Goal: Task Accomplishment & Management: Complete application form

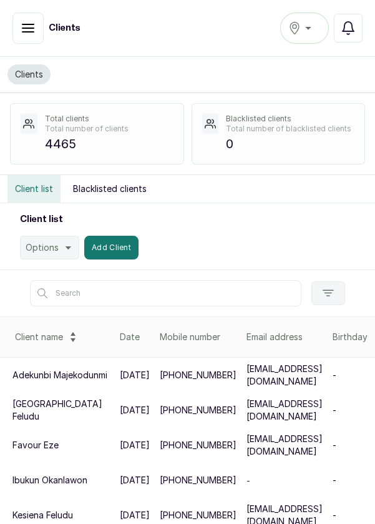
click at [30, 37] on button "button" at bounding box center [27, 27] width 31 height 31
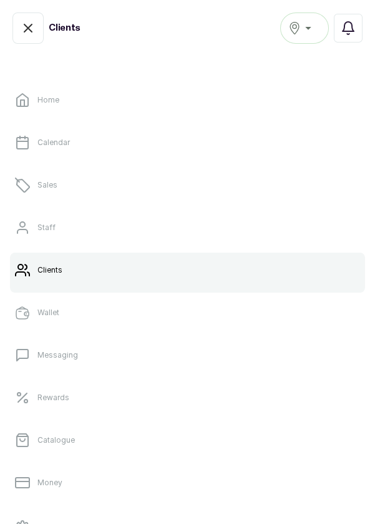
click at [45, 226] on p "Staff" at bounding box center [46, 227] width 18 height 10
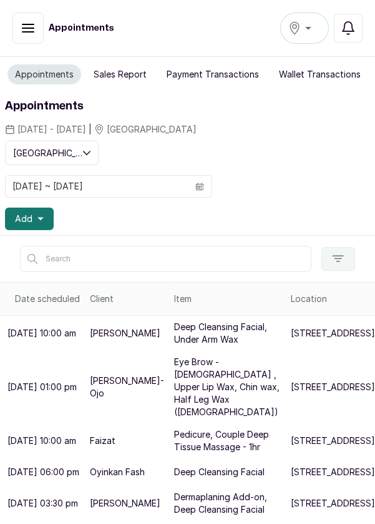
click at [33, 222] on button "Add" at bounding box center [29, 218] width 49 height 22
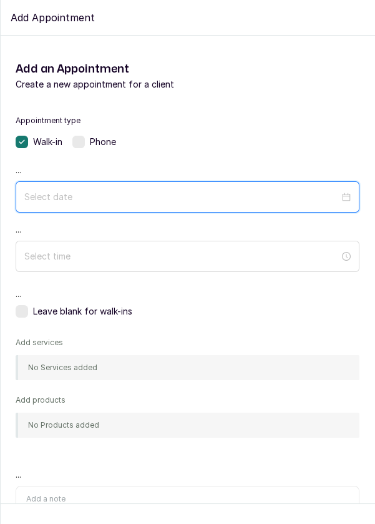
click at [136, 196] on input at bounding box center [181, 197] width 315 height 14
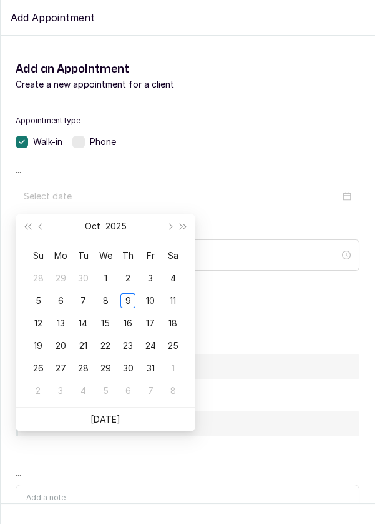
click at [149, 304] on div "10" at bounding box center [150, 300] width 15 height 15
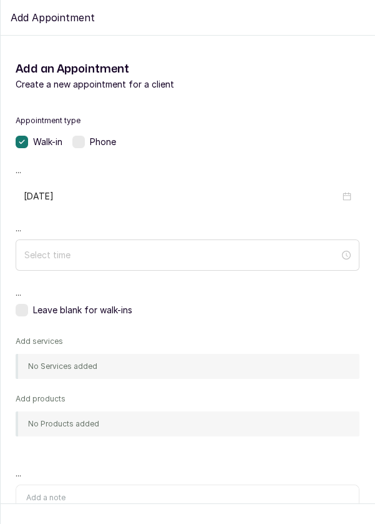
type input "2025/10/10"
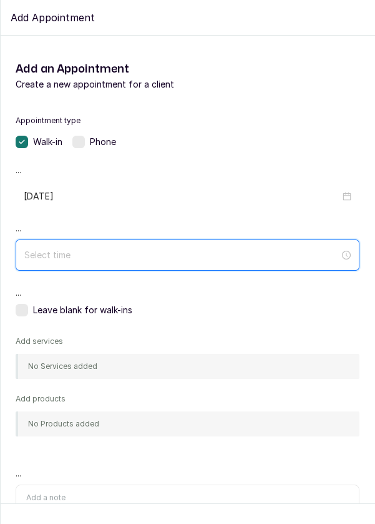
click at [217, 249] on input at bounding box center [181, 255] width 315 height 14
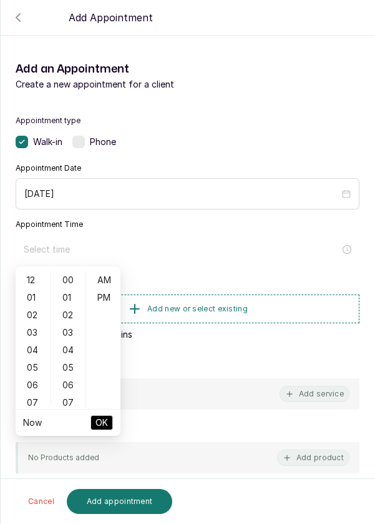
click at [31, 279] on div "12" at bounding box center [33, 279] width 30 height 17
click at [30, 358] on div "04" at bounding box center [33, 349] width 30 height 17
click at [33, 405] on div "11" at bounding box center [33, 402] width 30 height 17
type input "11:00 am"
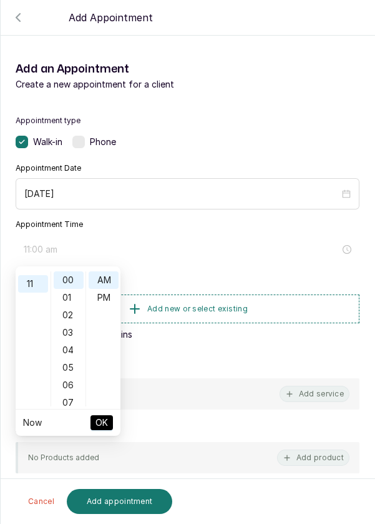
scroll to position [192, 0]
click at [106, 422] on span "OK" at bounding box center [102, 422] width 12 height 24
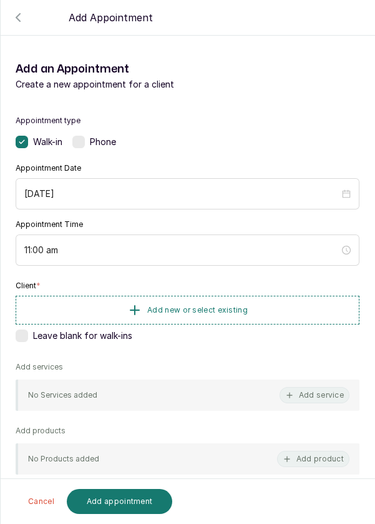
click at [277, 300] on button "Add new or select existing" at bounding box center [188, 309] width 344 height 29
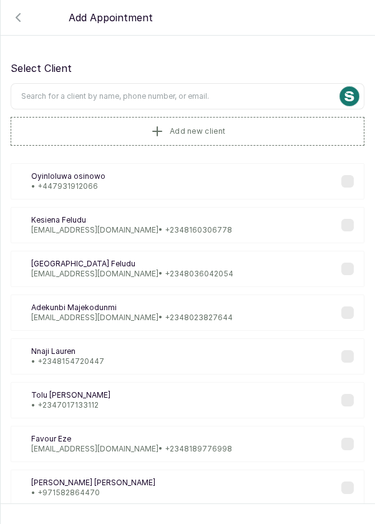
click at [279, 83] on input "text" at bounding box center [188, 96] width 354 height 26
click at [272, 94] on input "text" at bounding box center [188, 96] width 354 height 26
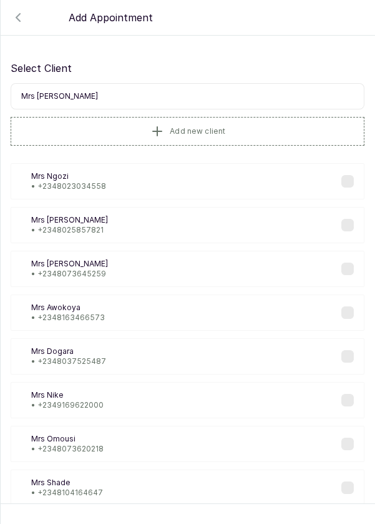
type input "Mrs Eyi"
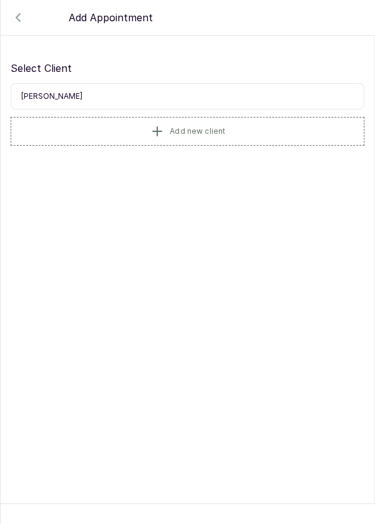
click at [102, 137] on button "Add new client" at bounding box center [188, 131] width 354 height 29
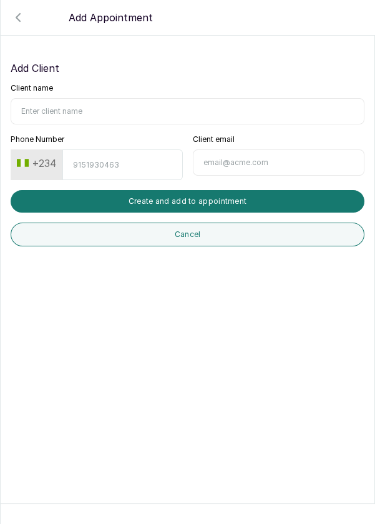
click at [265, 109] on input "Client name" at bounding box center [188, 111] width 354 height 26
type input "Mrs Eyitemi"
click at [94, 162] on input "Phone Number" at bounding box center [122, 164] width 120 height 31
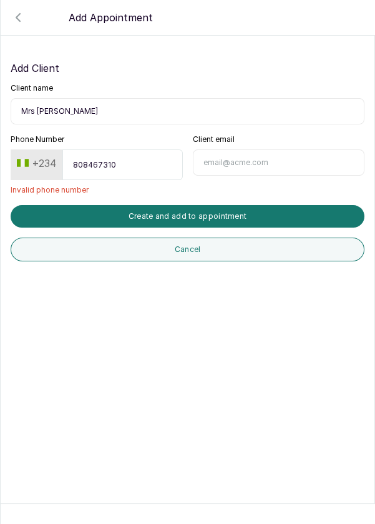
type input "8084673103"
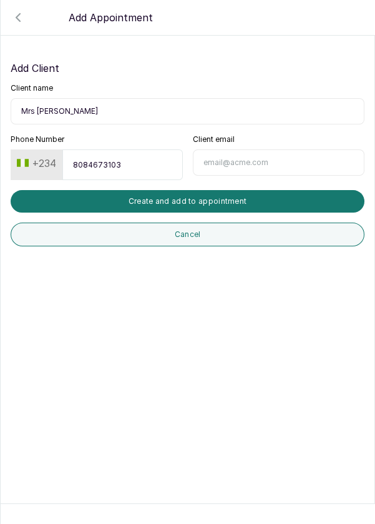
click at [280, 198] on button "Create and add to appointment" at bounding box center [188, 201] width 354 height 22
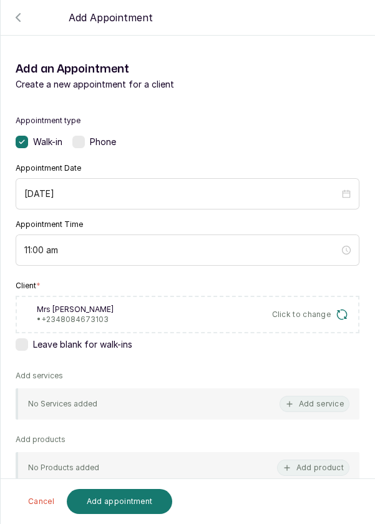
click at [302, 401] on button "Add service" at bounding box center [315, 403] width 70 height 16
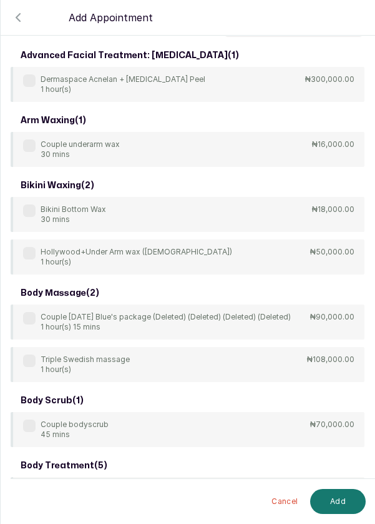
scroll to position [0, 0]
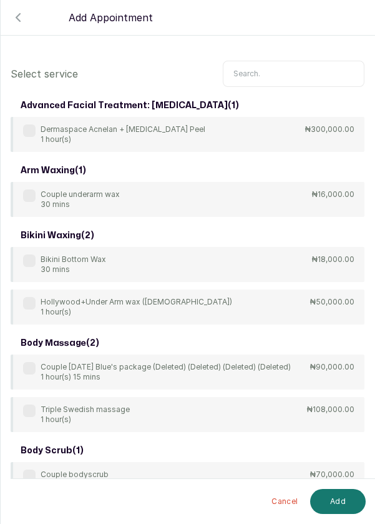
click at [290, 69] on input "text" at bounding box center [294, 74] width 142 height 26
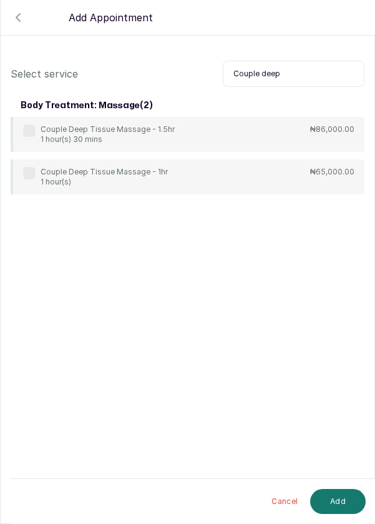
click at [29, 173] on label at bounding box center [29, 173] width 12 height 12
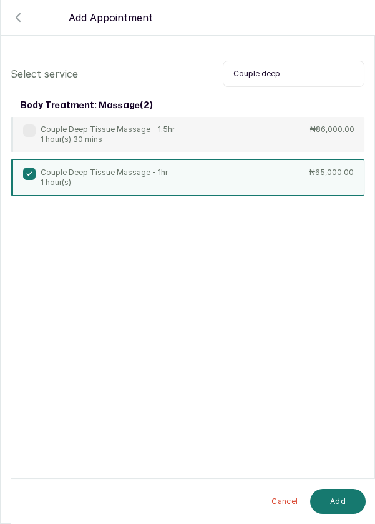
click at [328, 76] on input "Couple deep" at bounding box center [294, 74] width 142 height 26
type input "C"
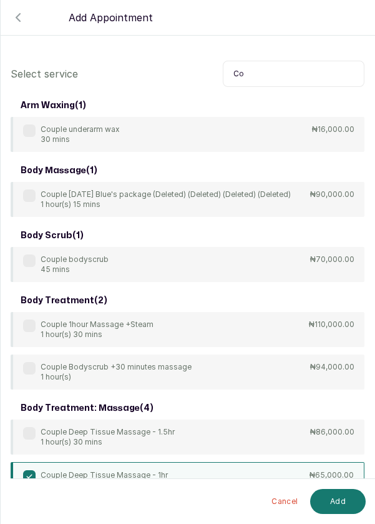
type input "C"
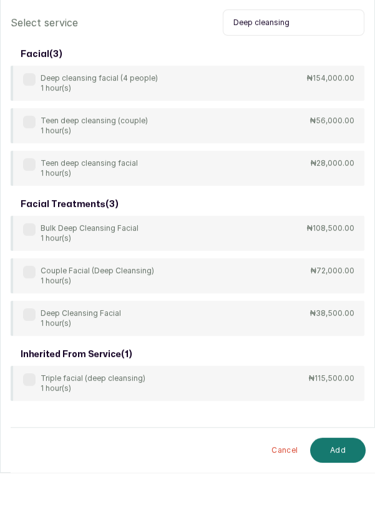
click at [26, 325] on label at bounding box center [29, 323] width 12 height 12
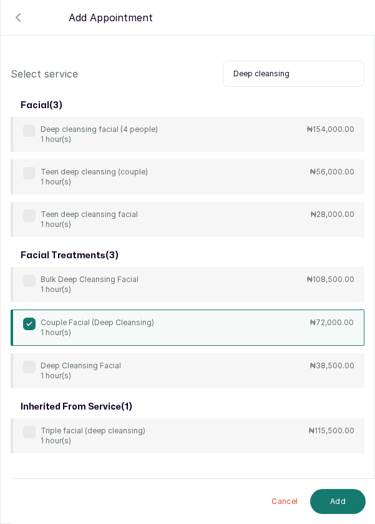
click at [329, 75] on input "Deep cleansing" at bounding box center [294, 74] width 142 height 26
type input "Deep"
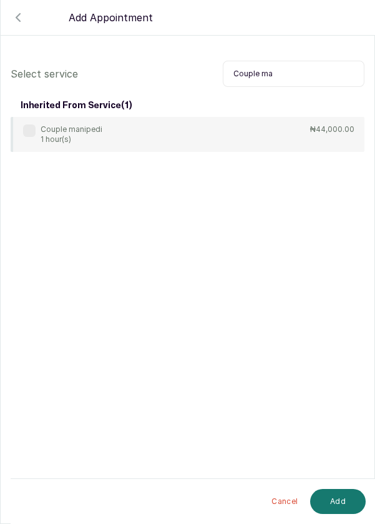
type input "Couple ma"
click at [23, 131] on label at bounding box center [29, 130] width 12 height 12
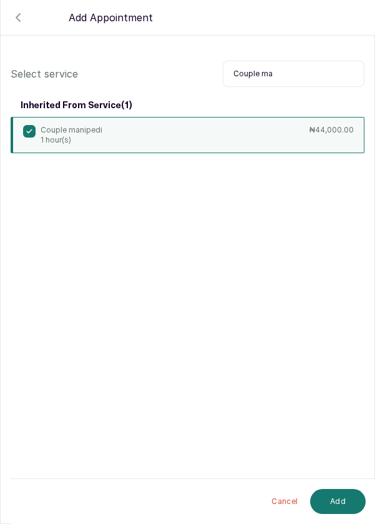
click at [340, 500] on button "Add" at bounding box center [338, 501] width 56 height 25
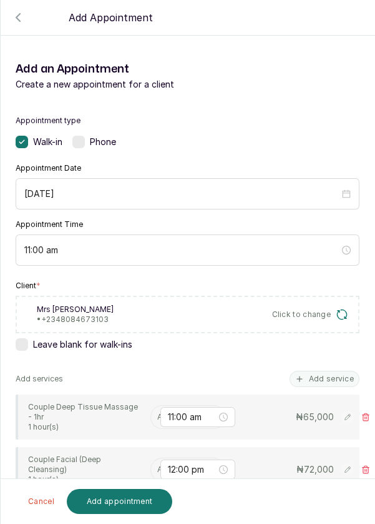
click at [157, 416] on input "text" at bounding box center [158, 416] width 2 height 9
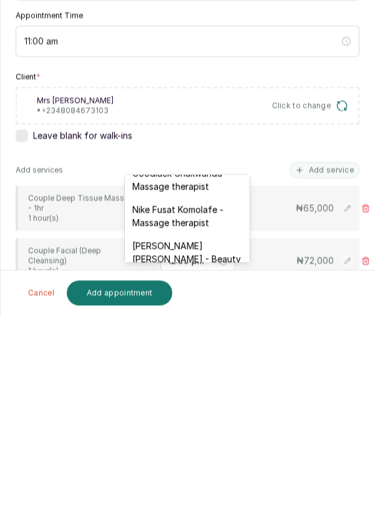
scroll to position [450, 0]
click at [201, 417] on div "Nike Fusat Komolafe - Massage therapist" at bounding box center [187, 425] width 125 height 36
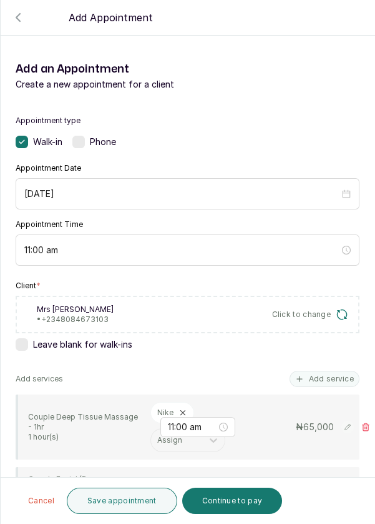
scroll to position [127, 0]
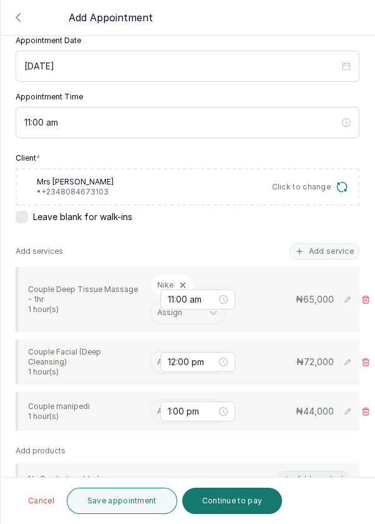
click at [157, 357] on input "text" at bounding box center [158, 361] width 2 height 9
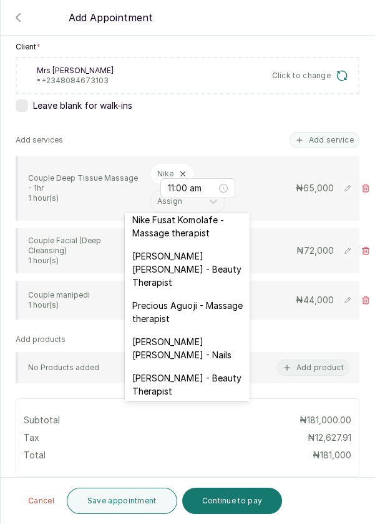
scroll to position [515, 0]
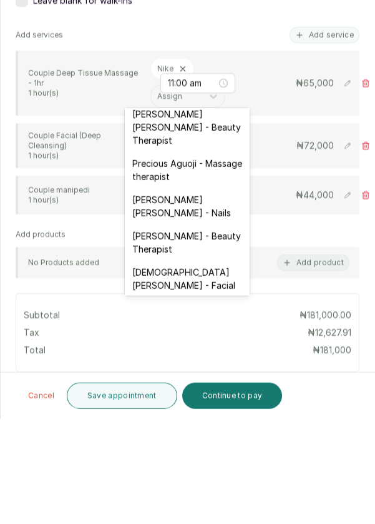
click at [202, 365] on div "Christiana Aluku - Facial" at bounding box center [187, 383] width 125 height 36
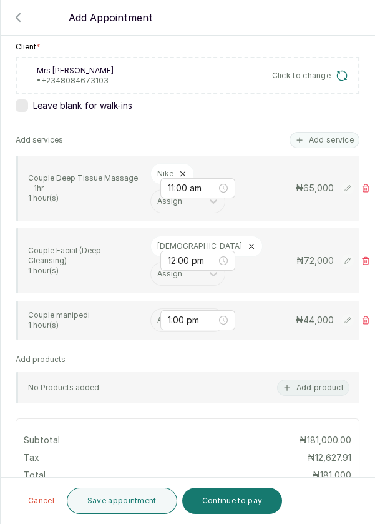
click at [157, 315] on input "text" at bounding box center [158, 319] width 2 height 9
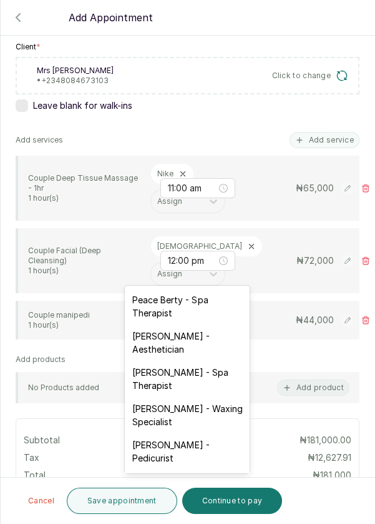
click at [196, 302] on div "Peace Berty - Spa Therapist" at bounding box center [187, 306] width 125 height 36
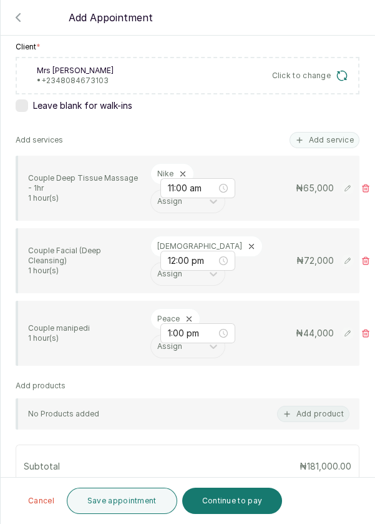
click at [366, 329] on icon at bounding box center [366, 332] width 7 height 7
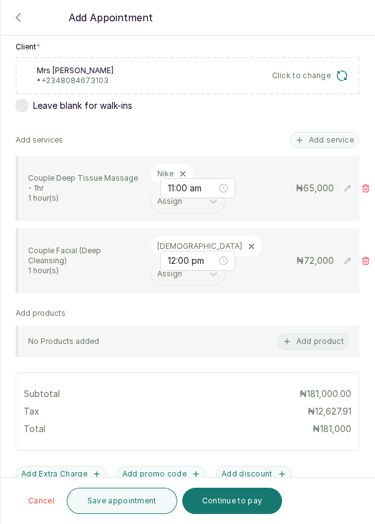
click at [367, 256] on icon at bounding box center [366, 260] width 9 height 9
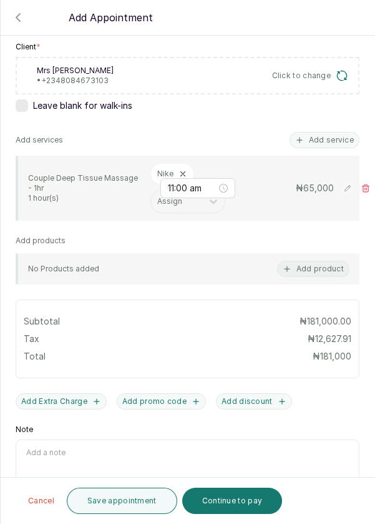
click at [365, 184] on icon at bounding box center [366, 188] width 9 height 9
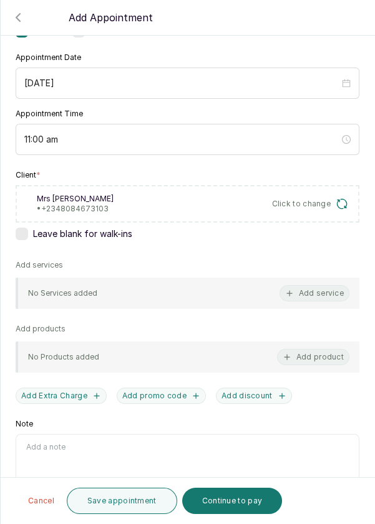
scroll to position [60, 0]
click at [297, 285] on button "Add service" at bounding box center [315, 293] width 70 height 16
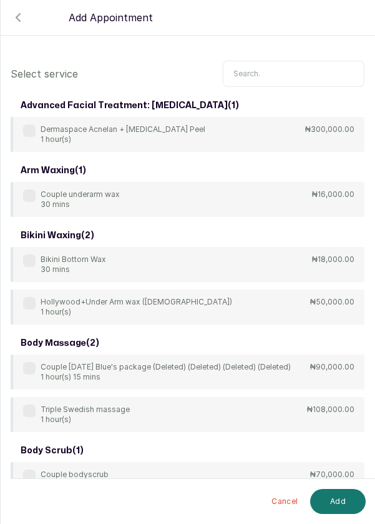
scroll to position [0, 0]
click at [292, 78] on input "text" at bounding box center [294, 74] width 142 height 26
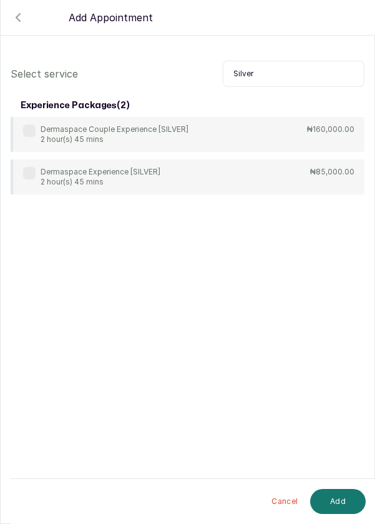
type input "Silver"
click at [26, 132] on label at bounding box center [29, 130] width 12 height 12
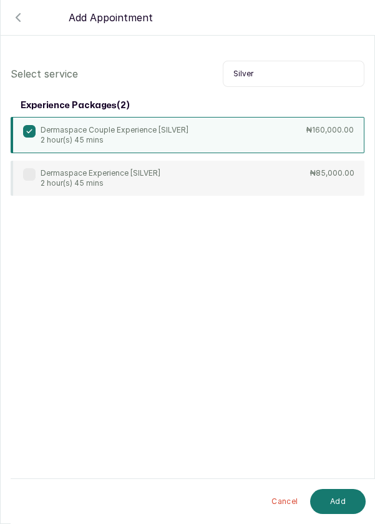
click at [341, 494] on button "Add" at bounding box center [338, 501] width 56 height 25
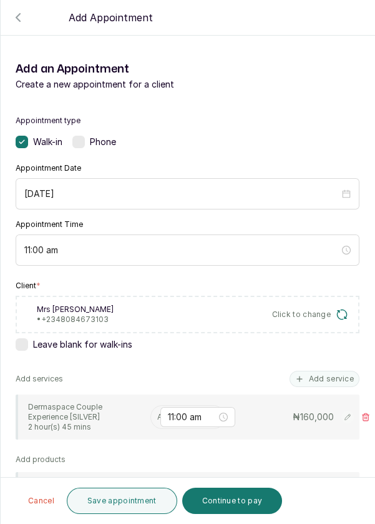
click at [157, 415] on input "text" at bounding box center [158, 416] width 2 height 9
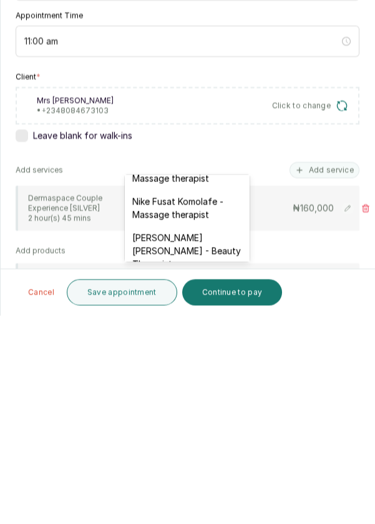
scroll to position [456, 0]
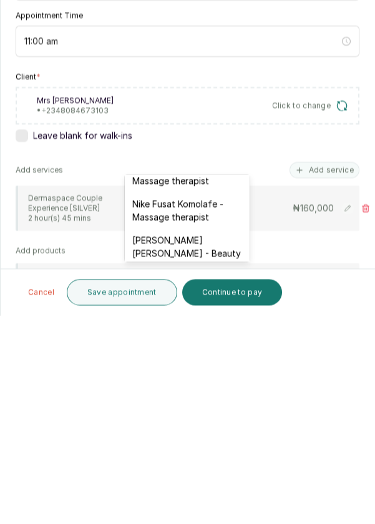
click at [158, 405] on div "Nike Fusat Komolafe - Massage therapist" at bounding box center [187, 418] width 125 height 36
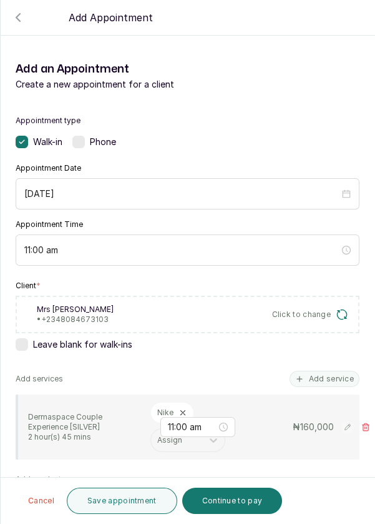
click at [128, 502] on button "Save appointment" at bounding box center [122, 500] width 111 height 26
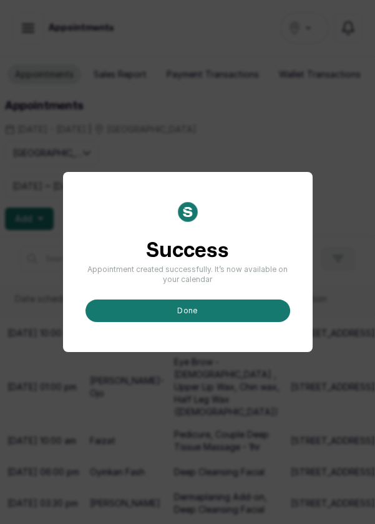
click at [242, 322] on button "done" at bounding box center [188, 310] width 205 height 22
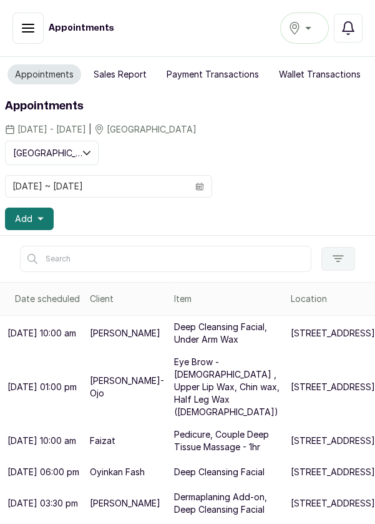
click at [33, 221] on button "Add" at bounding box center [29, 218] width 49 height 22
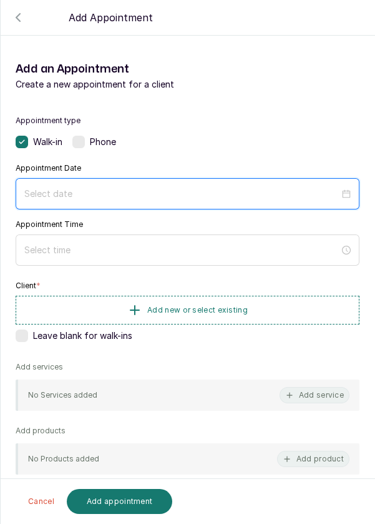
click at [319, 197] on input at bounding box center [181, 194] width 315 height 14
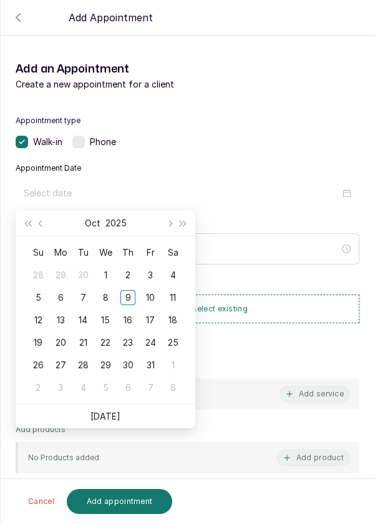
click at [151, 299] on div "10" at bounding box center [150, 297] width 15 height 15
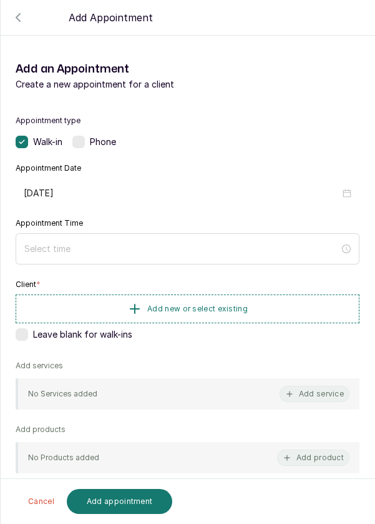
type input "2025/10/10"
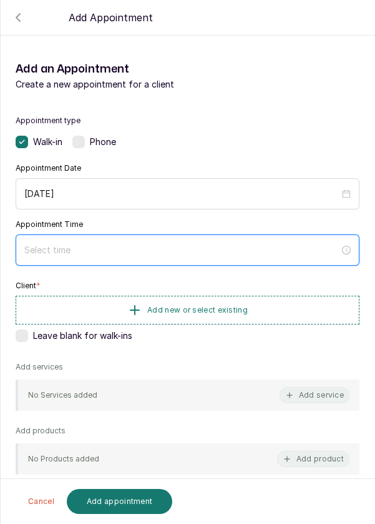
click at [187, 254] on input at bounding box center [181, 250] width 315 height 14
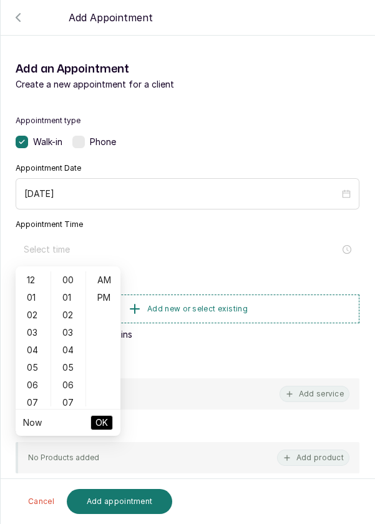
click at [30, 298] on div "01" at bounding box center [33, 297] width 30 height 17
click at [72, 327] on div "03" at bounding box center [69, 332] width 30 height 17
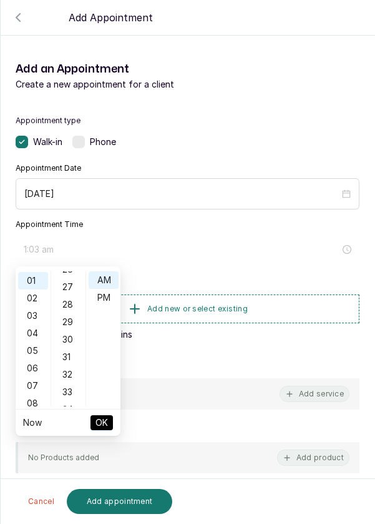
scroll to position [471, 0]
click at [69, 338] on div "30" at bounding box center [69, 333] width 30 height 17
click at [107, 302] on div "PM" at bounding box center [104, 297] width 30 height 17
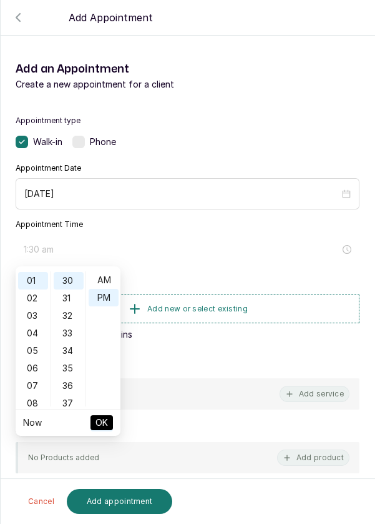
type input "1:30 pm"
click at [102, 428] on span "OK" at bounding box center [102, 422] width 12 height 24
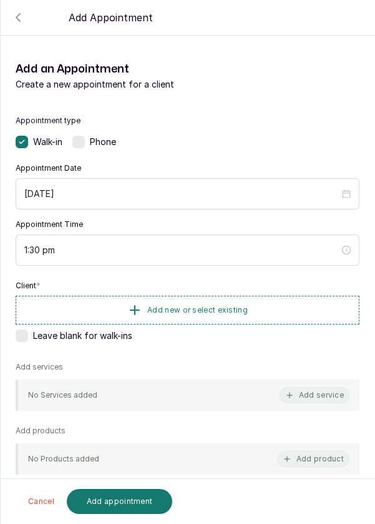
click at [244, 309] on span "Add new or select existing" at bounding box center [197, 310] width 101 height 10
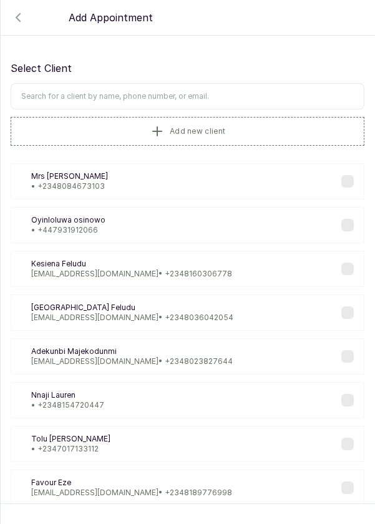
click at [254, 99] on input "text" at bounding box center [188, 96] width 354 height 26
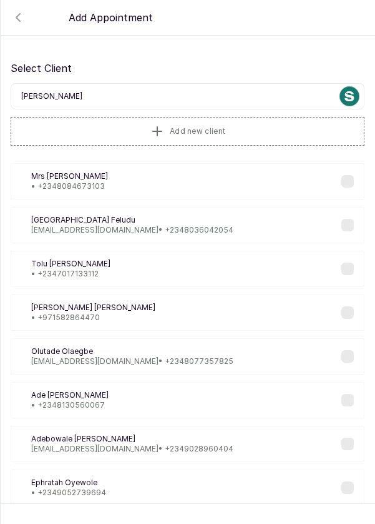
type input "[PERSON_NAME]"
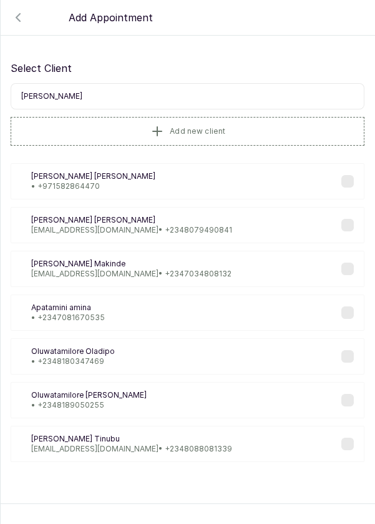
click at [66, 179] on p "Tami Owolabi" at bounding box center [93, 176] width 124 height 10
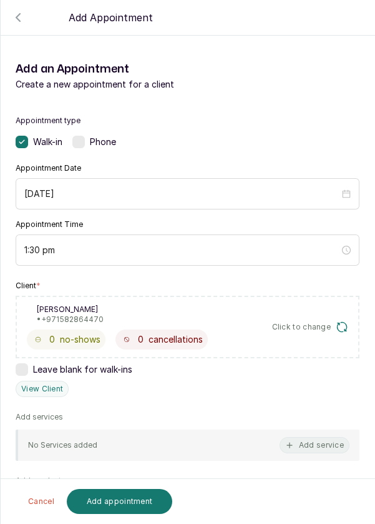
click at [310, 447] on button "Add service" at bounding box center [315, 445] width 70 height 16
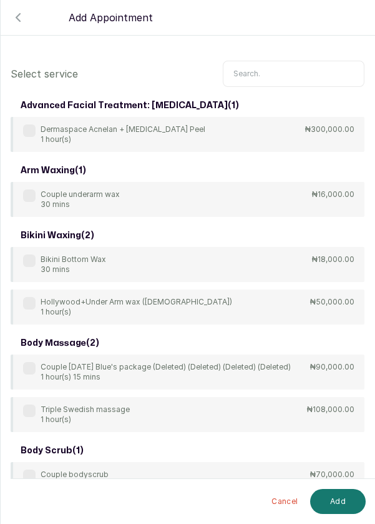
scroll to position [0, 0]
click at [302, 69] on input "text" at bounding box center [294, 74] width 142 height 26
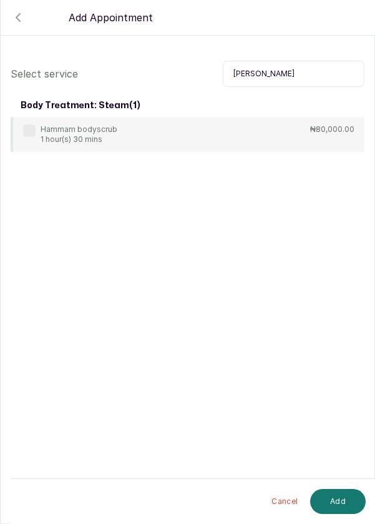
click at [18, 123] on div "Hammam bodyscrub 1 hour(s) 30 mins ₦80,000.00" at bounding box center [188, 134] width 354 height 35
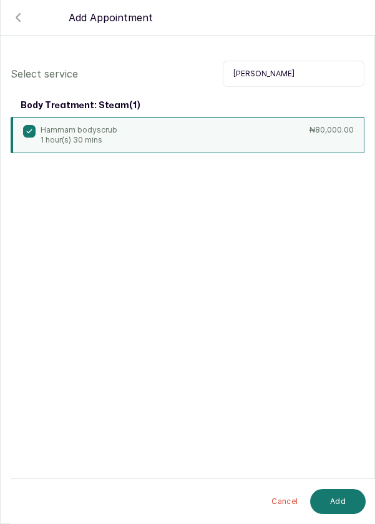
click at [301, 78] on input "Hamm" at bounding box center [294, 74] width 142 height 26
type input "H"
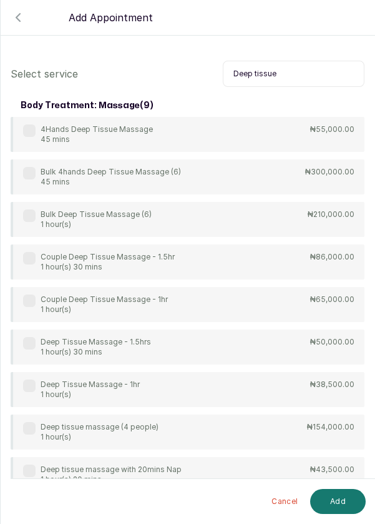
scroll to position [32, 0]
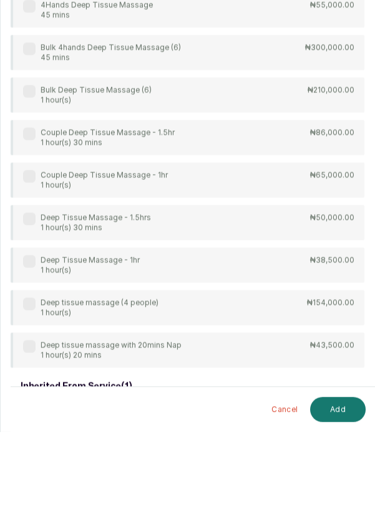
type input "Deep tissue"
click at [25, 353] on label at bounding box center [29, 353] width 12 height 12
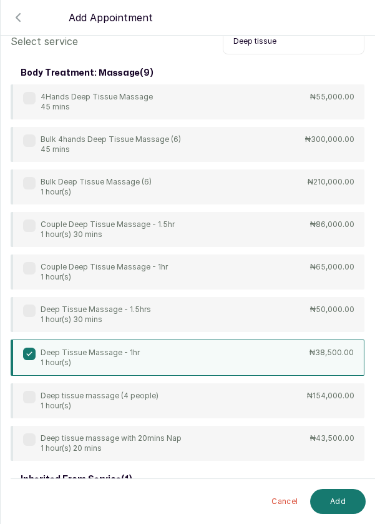
click at [332, 500] on button "Add" at bounding box center [338, 501] width 56 height 25
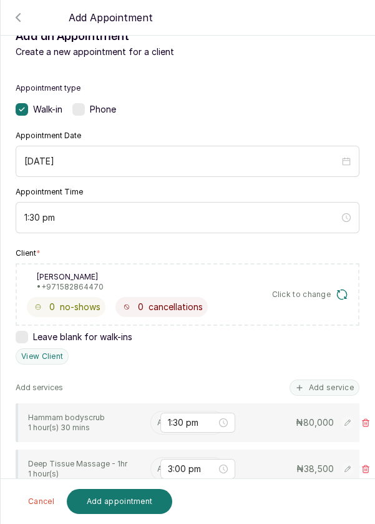
click at [158, 420] on input "text" at bounding box center [158, 422] width 2 height 9
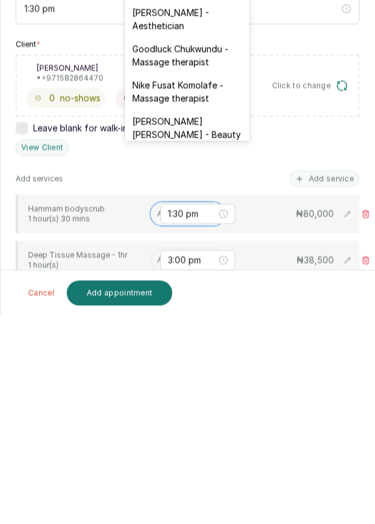
scroll to position [355, 0]
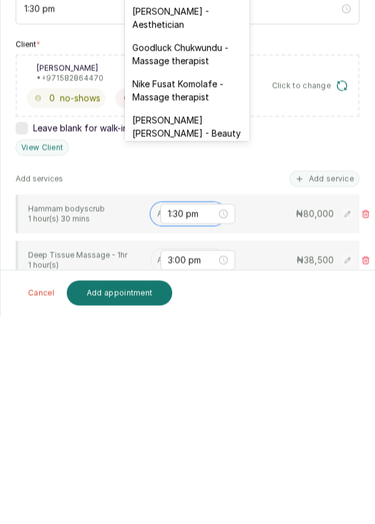
click at [182, 289] on div "Nike Fusat Komolafe - Massage therapist" at bounding box center [187, 299] width 125 height 36
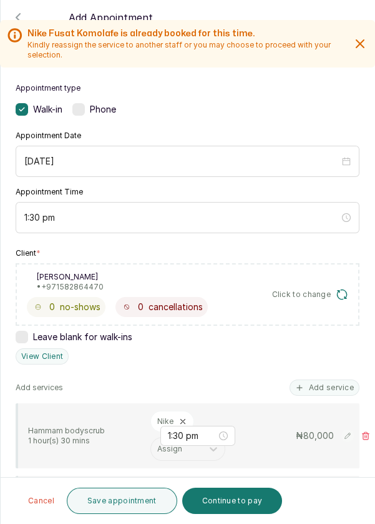
click at [157, 490] on input "text" at bounding box center [158, 494] width 2 height 9
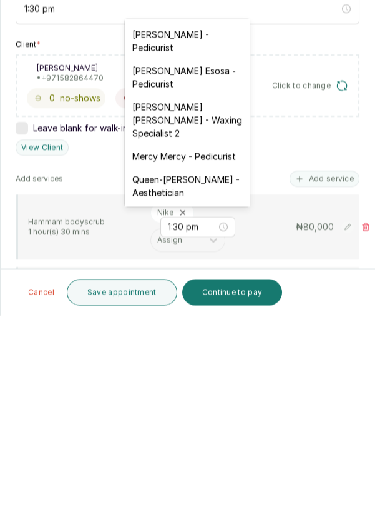
scroll to position [141, 0]
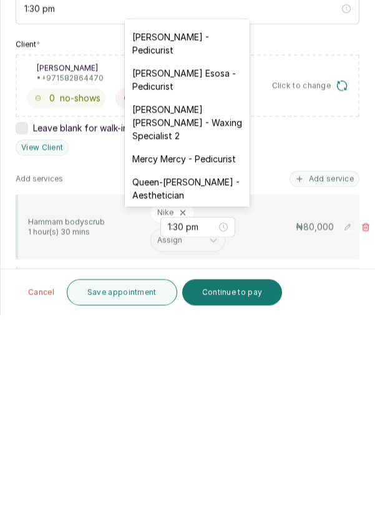
click at [189, 323] on div "Mary Archibong Edet - Waxing Specialist 2" at bounding box center [187, 330] width 125 height 49
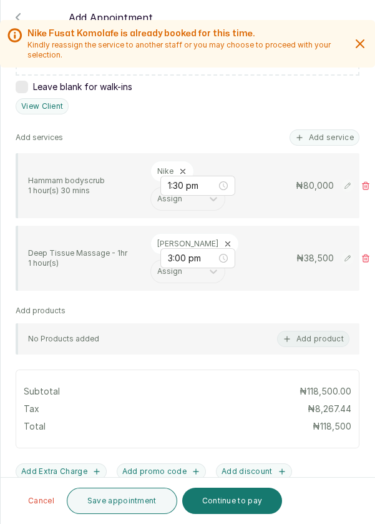
scroll to position [356, 0]
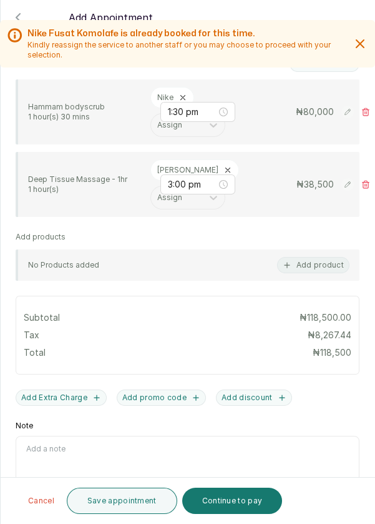
click at [219, 481] on div "TOTAL: ₦ 118,500 Cancel Save appointment Continue to pay" at bounding box center [188, 500] width 375 height 46
click at [128, 506] on button "Save appointment" at bounding box center [122, 500] width 111 height 26
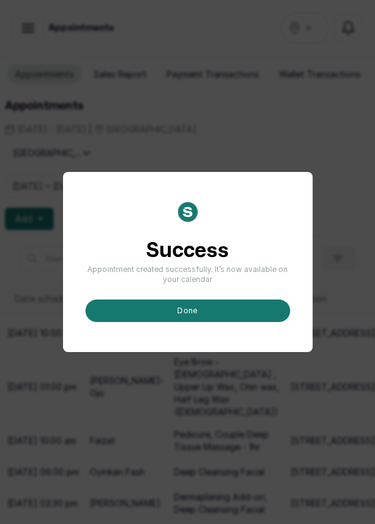
click at [238, 322] on button "done" at bounding box center [188, 310] width 205 height 22
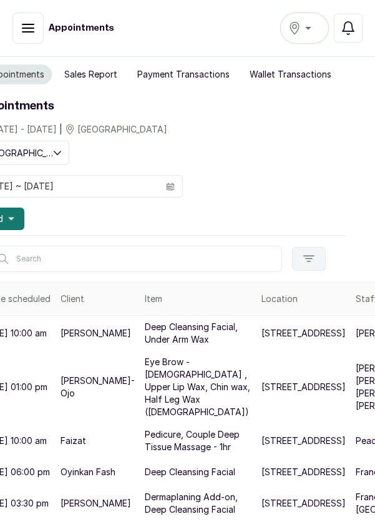
scroll to position [0, 0]
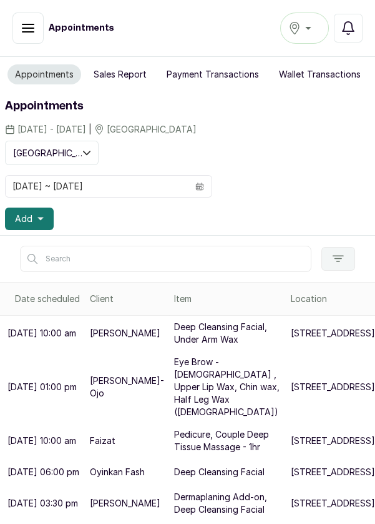
click at [31, 219] on span "Add" at bounding box center [23, 218] width 17 height 12
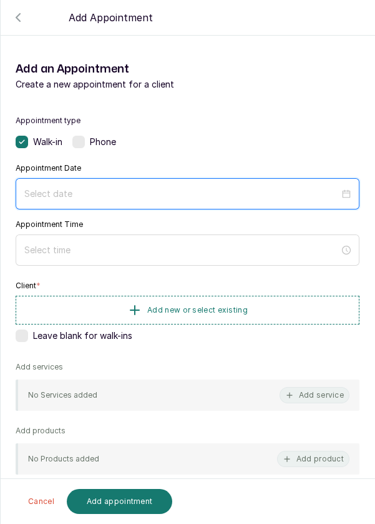
click at [52, 194] on input at bounding box center [181, 194] width 315 height 14
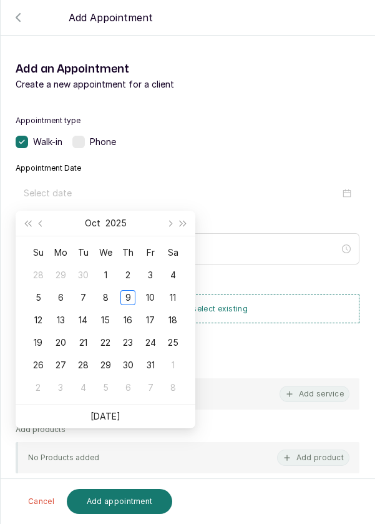
click at [147, 298] on div "10" at bounding box center [150, 297] width 15 height 15
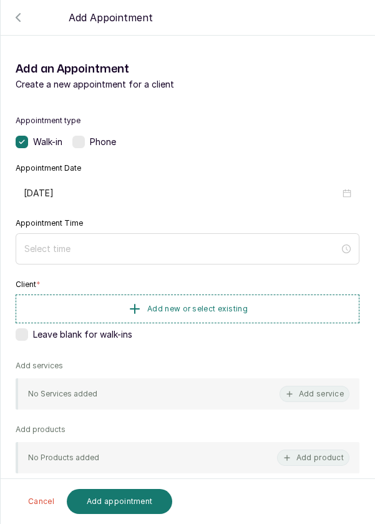
type input "2025/10/10"
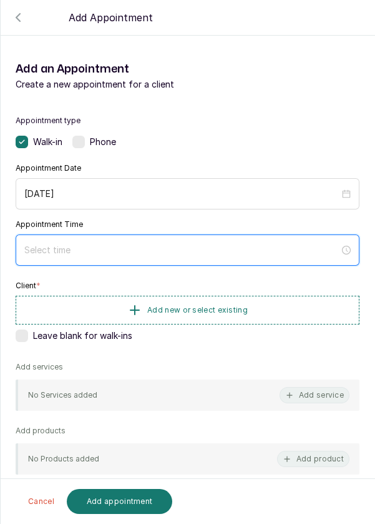
click at [300, 246] on input at bounding box center [181, 250] width 315 height 14
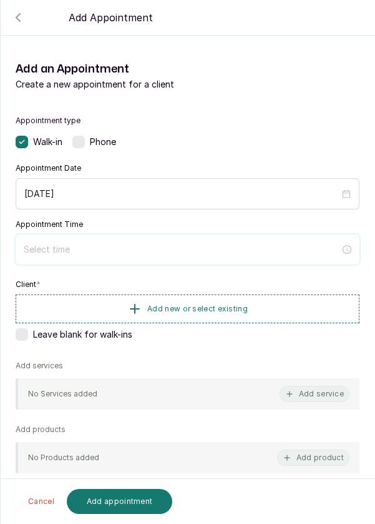
click at [82, 242] on input at bounding box center [182, 249] width 317 height 14
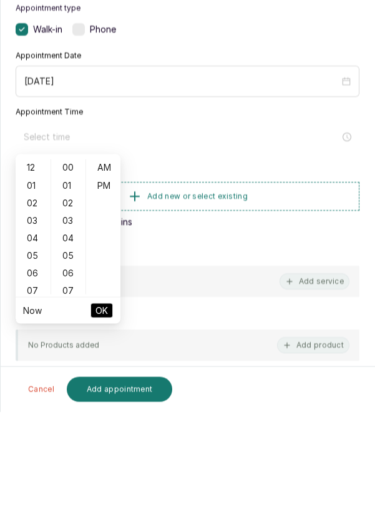
click at [34, 405] on div "07" at bounding box center [33, 402] width 30 height 17
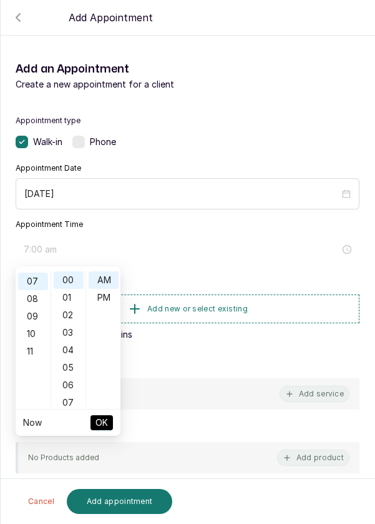
scroll to position [122, 0]
click at [107, 294] on div "PM" at bounding box center [104, 297] width 30 height 17
type input "7:00 pm"
click at [107, 425] on span "OK" at bounding box center [102, 422] width 12 height 24
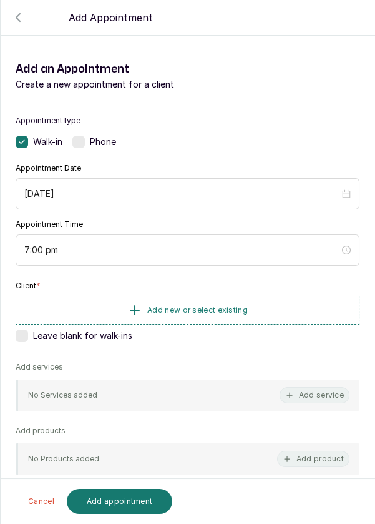
click at [249, 306] on button "Add new or select existing" at bounding box center [188, 309] width 344 height 29
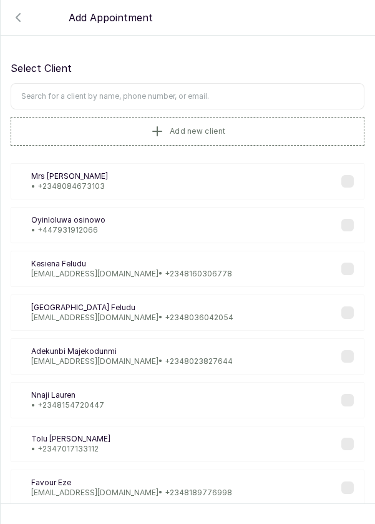
click at [248, 96] on input "text" at bounding box center [188, 96] width 354 height 26
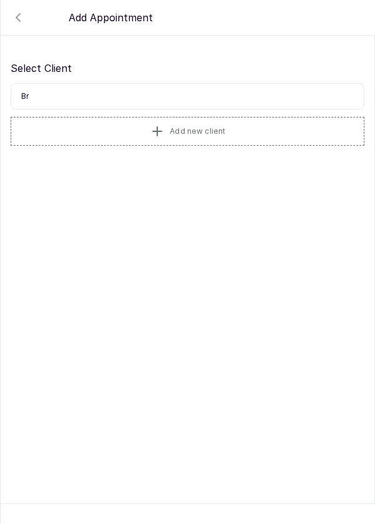
type input "B"
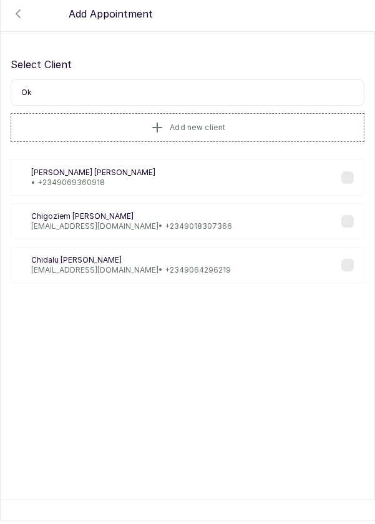
type input "O"
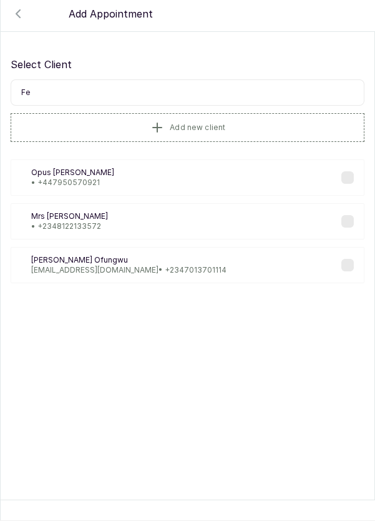
type input "F"
click at [232, 134] on button "Add new client" at bounding box center [188, 131] width 354 height 29
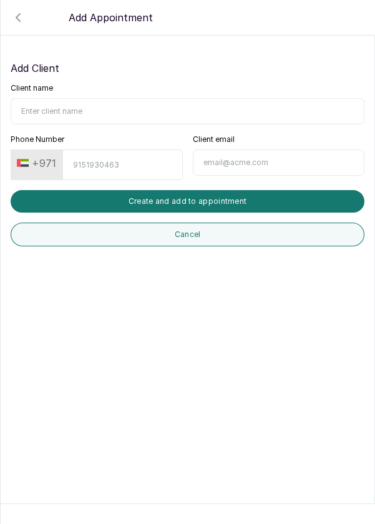
click at [175, 112] on input "Client name" at bounding box center [188, 111] width 354 height 26
type input "Okeke felix"
click at [124, 166] on input "Phone Number" at bounding box center [122, 164] width 120 height 31
click at [42, 164] on button "+971" at bounding box center [36, 163] width 49 height 20
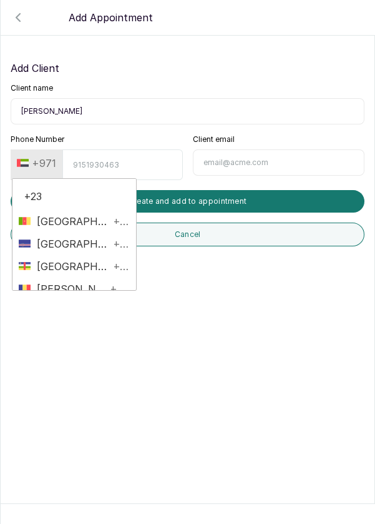
type input "+234"
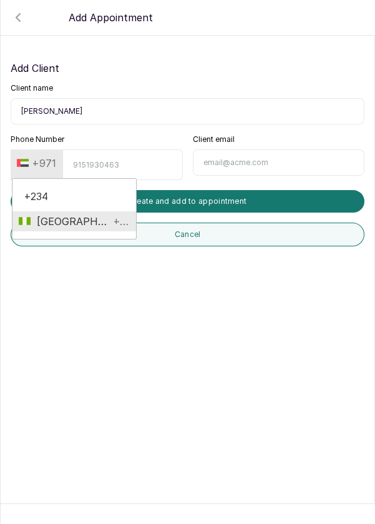
click at [110, 223] on span "+234" at bounding box center [120, 221] width 20 height 15
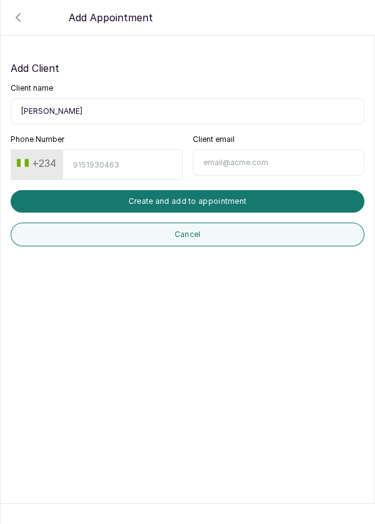
click at [99, 166] on input "Phone Number" at bounding box center [122, 164] width 120 height 31
type input "9053693367"
click at [235, 206] on button "Create and add to appointment" at bounding box center [188, 201] width 354 height 22
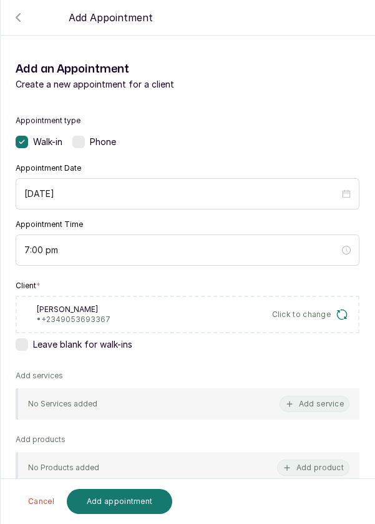
click at [301, 407] on button "Add service" at bounding box center [315, 403] width 70 height 16
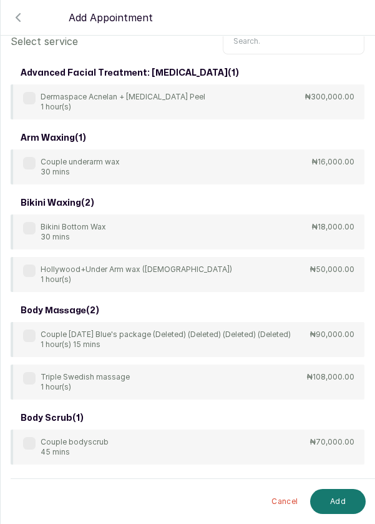
scroll to position [0, 0]
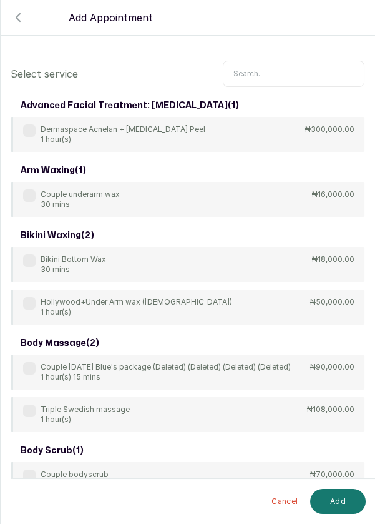
click at [294, 61] on input "text" at bounding box center [294, 74] width 142 height 26
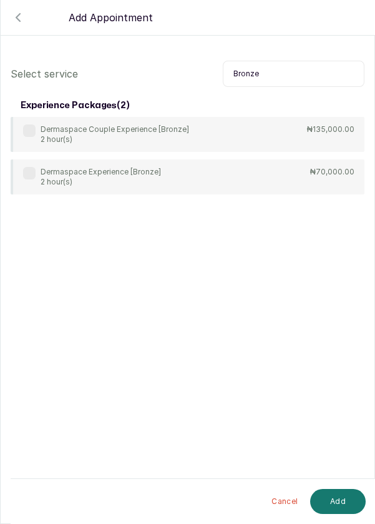
type input "Bronze"
click at [31, 167] on label at bounding box center [29, 173] width 12 height 12
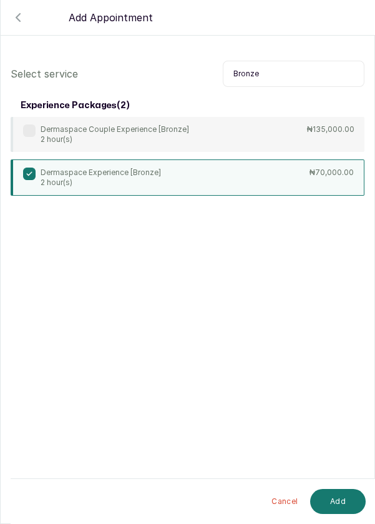
click at [339, 500] on button "Add" at bounding box center [338, 501] width 56 height 25
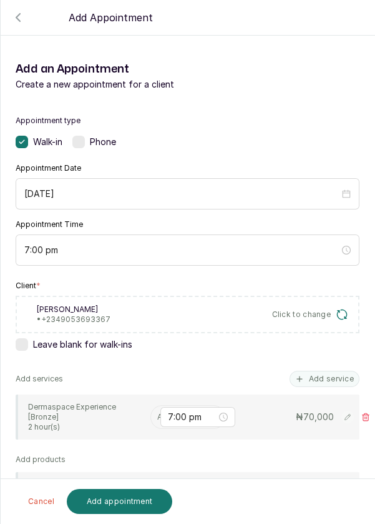
click at [157, 412] on input "text" at bounding box center [158, 416] width 2 height 9
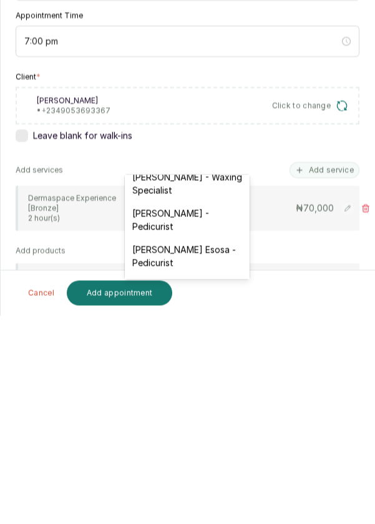
scroll to position [106, 0]
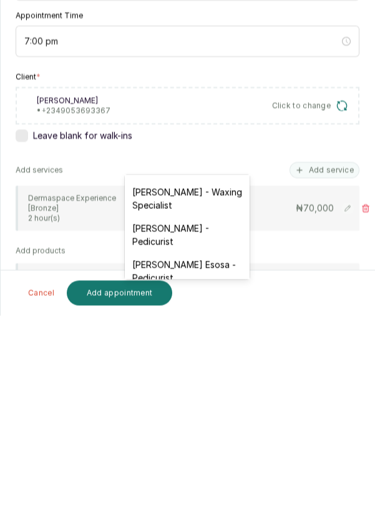
click at [194, 439] on div "JOY Asabia Oluwapelumi - Pedicurist" at bounding box center [187, 443] width 125 height 36
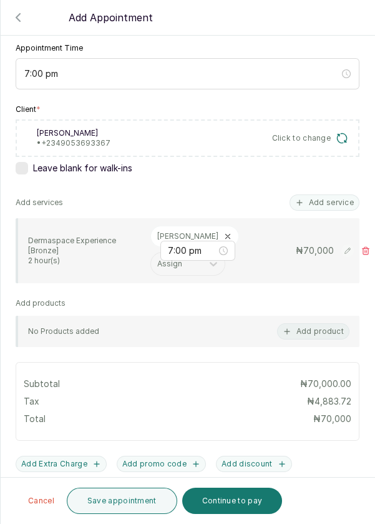
scroll to position [177, 0]
click at [137, 499] on button "Save appointment" at bounding box center [122, 500] width 111 height 26
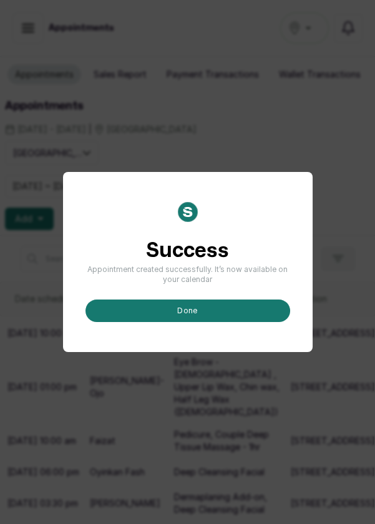
click at [249, 322] on button "done" at bounding box center [188, 310] width 205 height 22
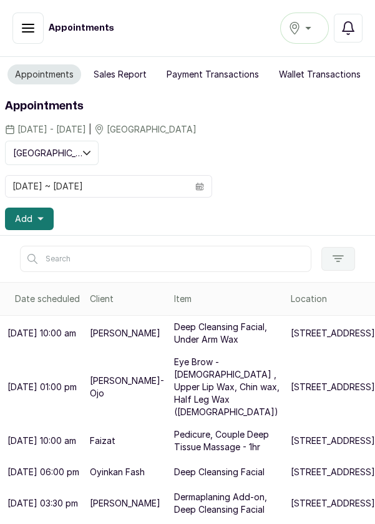
click at [43, 224] on button "Add" at bounding box center [29, 218] width 49 height 22
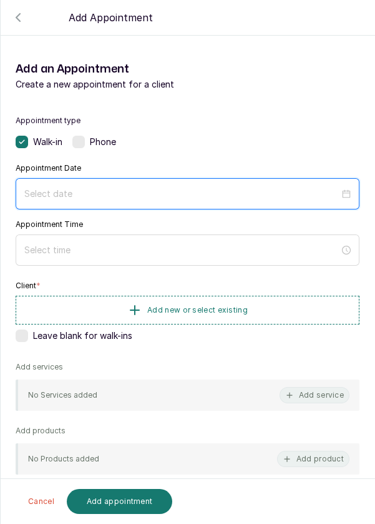
click at [241, 188] on input at bounding box center [181, 194] width 315 height 14
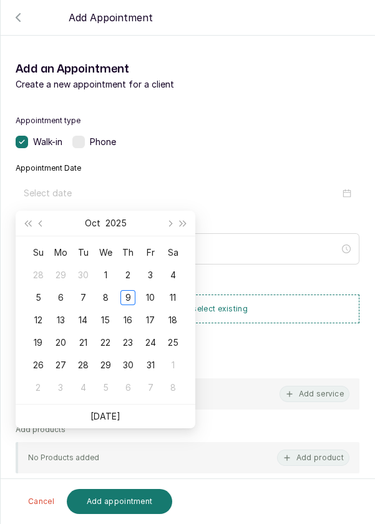
click at [146, 299] on div "10" at bounding box center [150, 297] width 15 height 15
type input "2025/10/10"
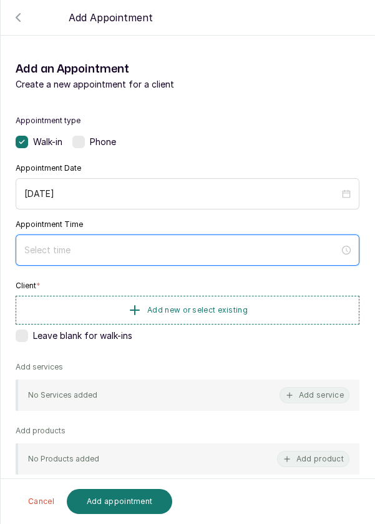
click at [151, 243] on input at bounding box center [181, 250] width 315 height 14
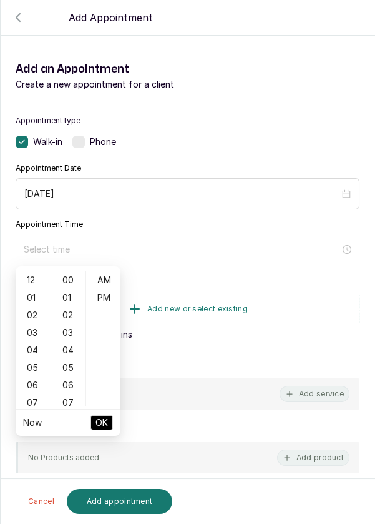
click at [32, 291] on div "01" at bounding box center [33, 297] width 30 height 17
click at [40, 405] on div "08" at bounding box center [33, 402] width 30 height 17
click at [106, 295] on div "PM" at bounding box center [104, 297] width 30 height 17
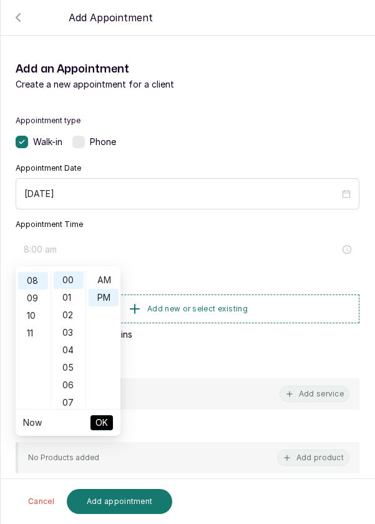
type input "8:00 pm"
click at [109, 423] on button "OK" at bounding box center [102, 422] width 22 height 15
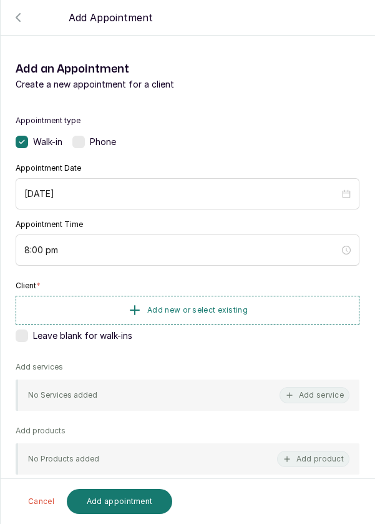
click at [182, 310] on span "Add new or select existing" at bounding box center [197, 310] width 101 height 10
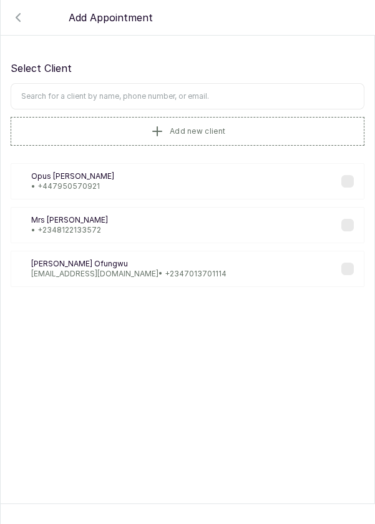
click at [184, 91] on input "text" at bounding box center [188, 96] width 354 height 26
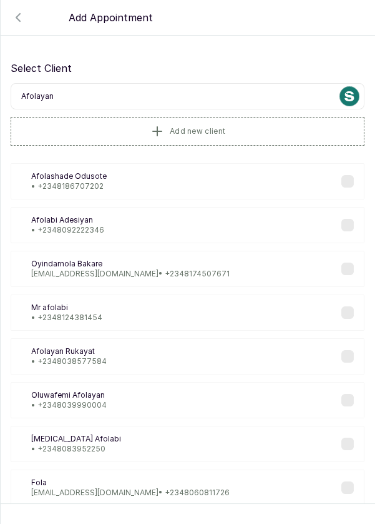
type input "Afolayan"
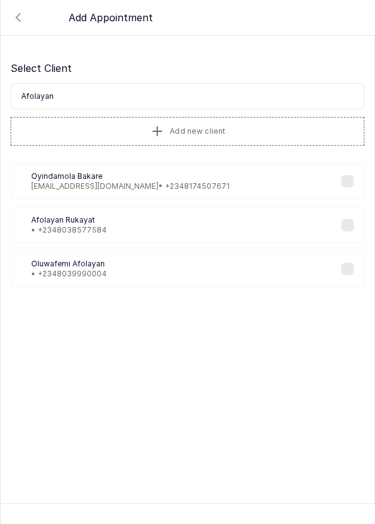
click at [117, 226] on div "AR Afolayan Rukayat • +234 8038577584" at bounding box center [188, 225] width 354 height 36
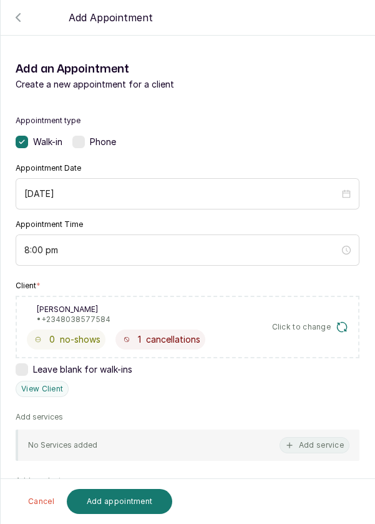
click at [305, 441] on button "Add service" at bounding box center [315, 445] width 70 height 16
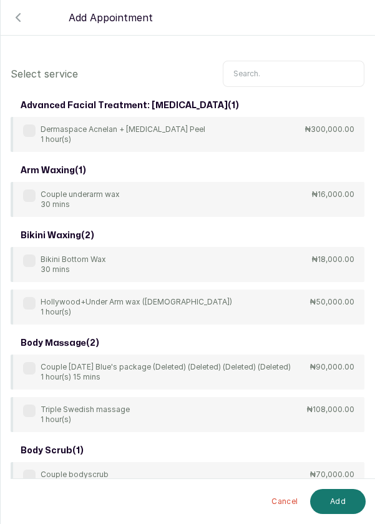
scroll to position [0, 0]
click at [286, 71] on input "text" at bounding box center [294, 74] width 142 height 26
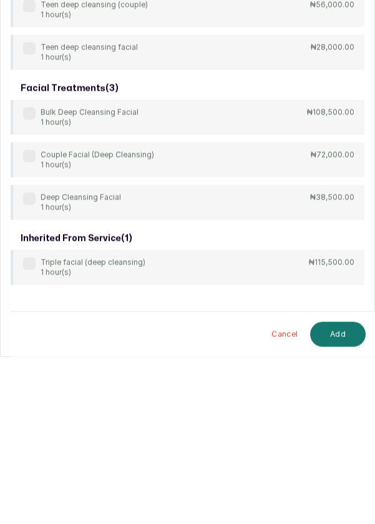
type input "Deep cleansing"
click at [28, 366] on label at bounding box center [29, 365] width 12 height 12
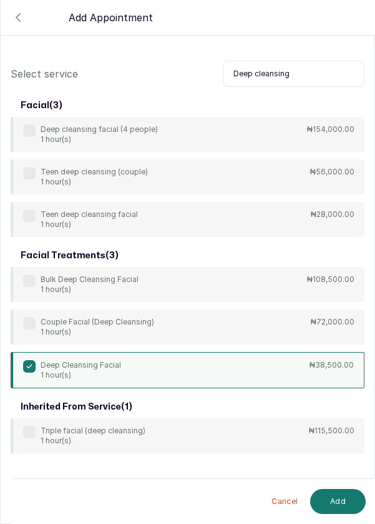
click at [332, 499] on button "Add" at bounding box center [338, 501] width 56 height 25
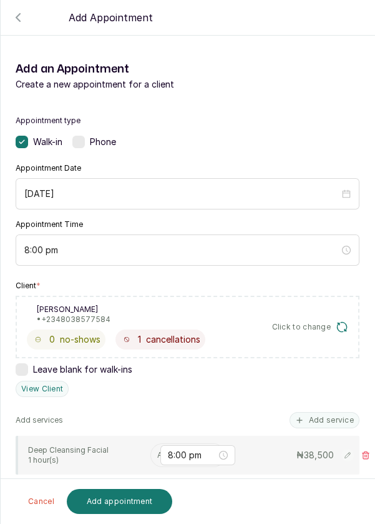
click at [157, 452] on input "text" at bounding box center [158, 454] width 2 height 9
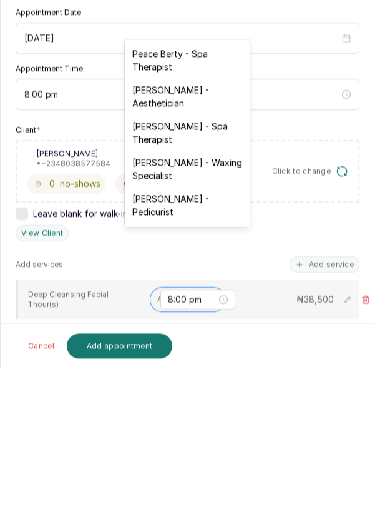
scroll to position [60, 0]
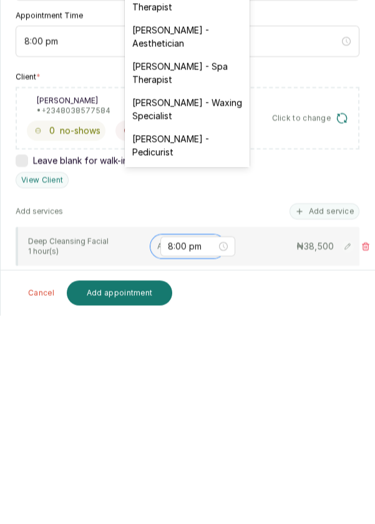
click at [214, 242] on div "Rosemary Amuche - Aesthetician" at bounding box center [187, 245] width 125 height 36
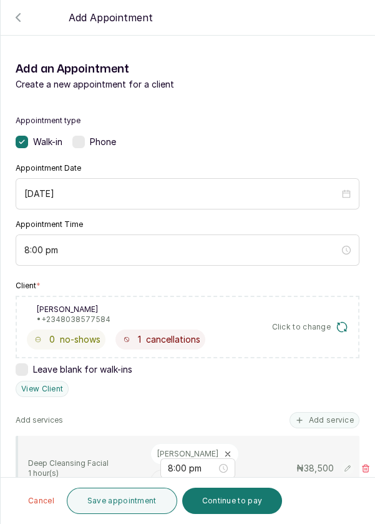
click at [136, 497] on button "Save appointment" at bounding box center [122, 500] width 111 height 26
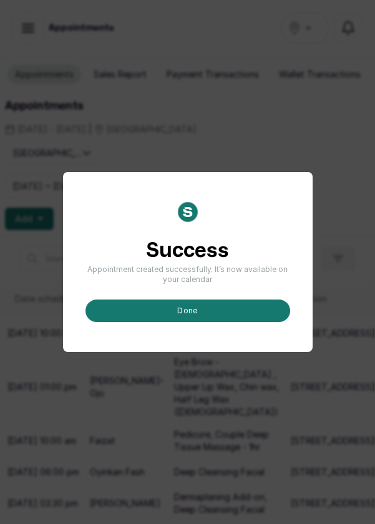
click at [258, 322] on button "done" at bounding box center [188, 310] width 205 height 22
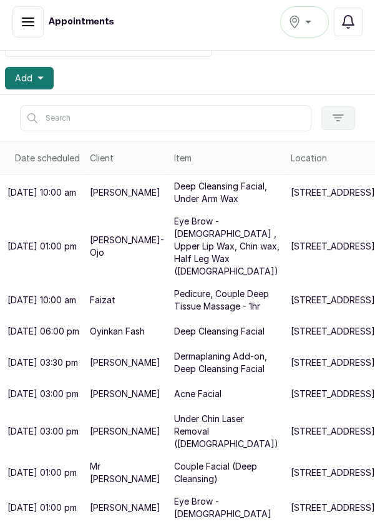
scroll to position [134, 0]
